Goal: Check status

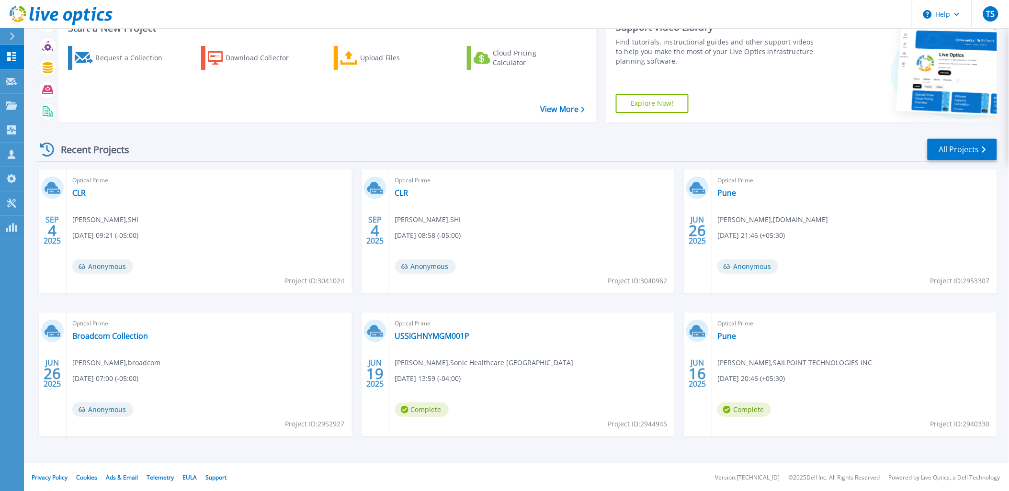
scroll to position [39, 0]
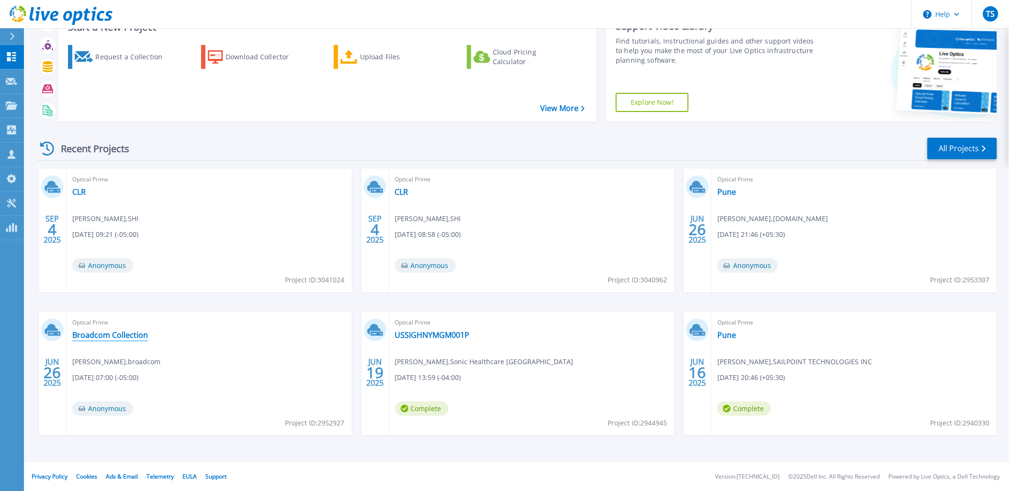
click at [98, 334] on link "Broadcom Collection" at bounding box center [110, 335] width 76 height 10
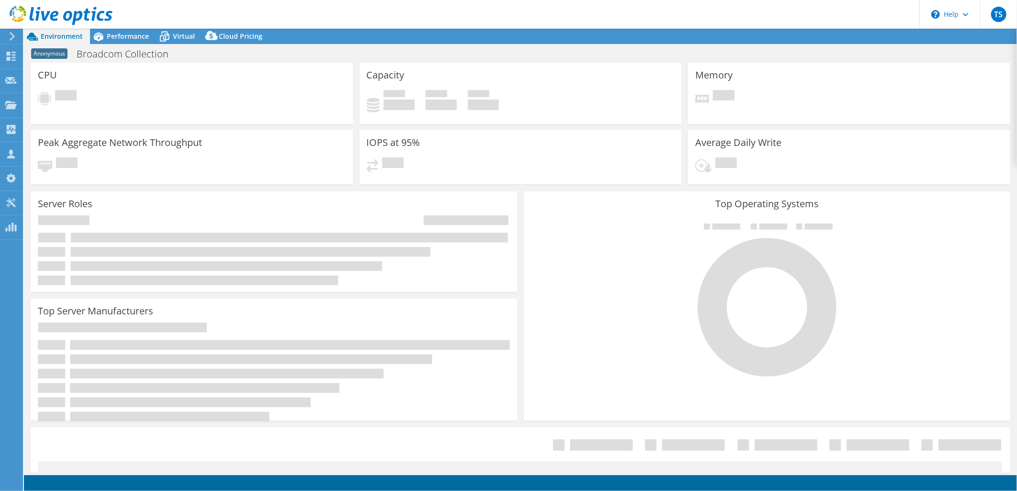
select select "USD"
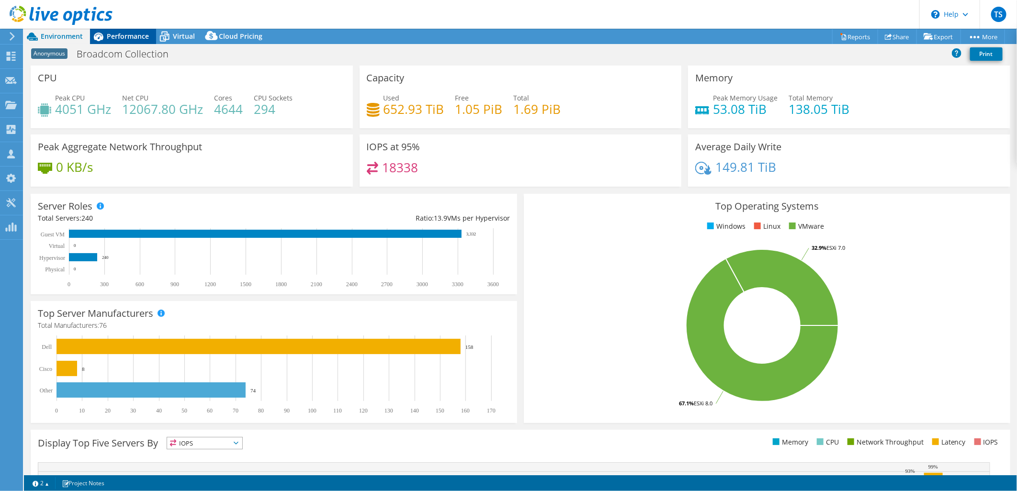
click at [130, 35] on span "Performance" at bounding box center [128, 36] width 42 height 9
